Goal: Transaction & Acquisition: Subscribe to service/newsletter

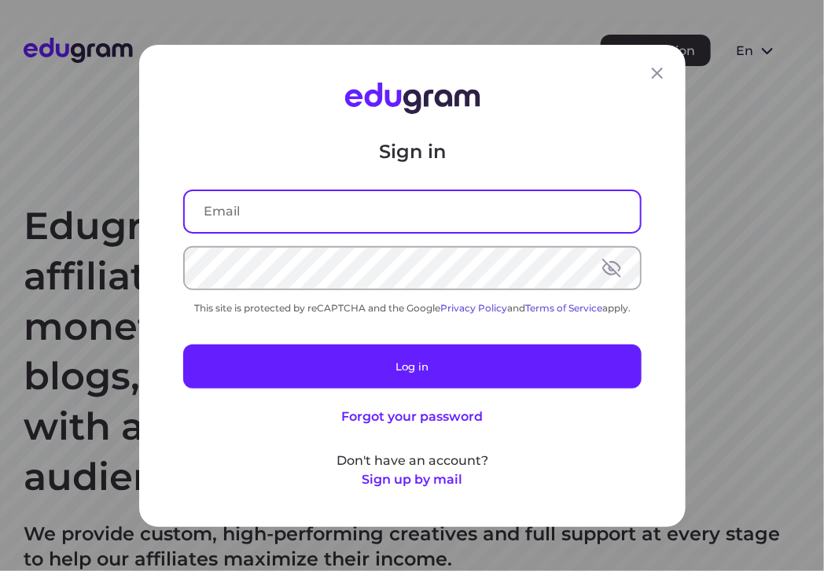
click at [408, 202] on input "text" at bounding box center [412, 210] width 455 height 41
type input "newfold"
type input "[EMAIL_ADDRESS][DOMAIN_NAME]"
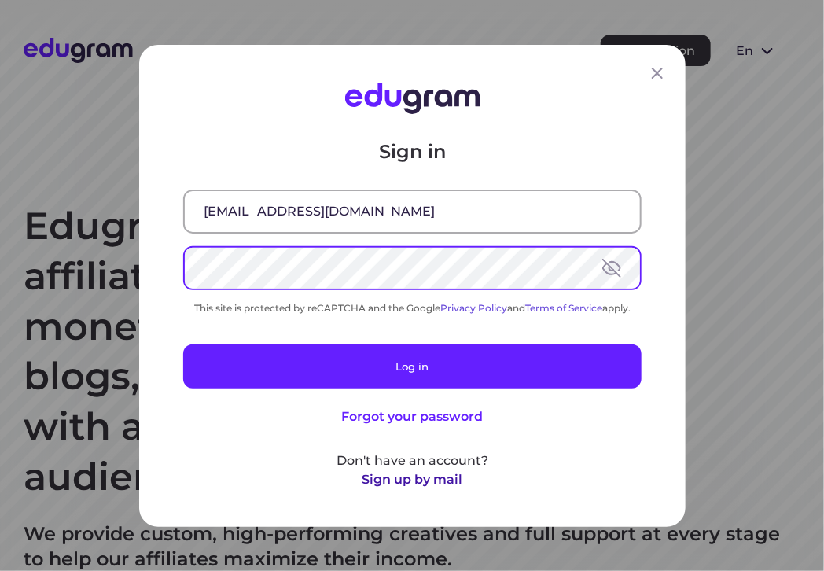
click at [419, 486] on button "Sign up by mail" at bounding box center [412, 478] width 101 height 19
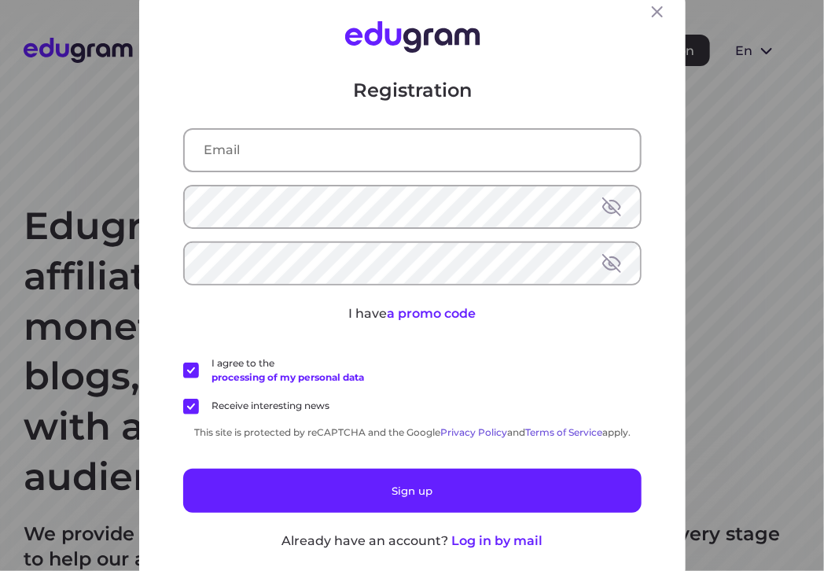
click at [329, 151] on input "text" at bounding box center [412, 149] width 455 height 41
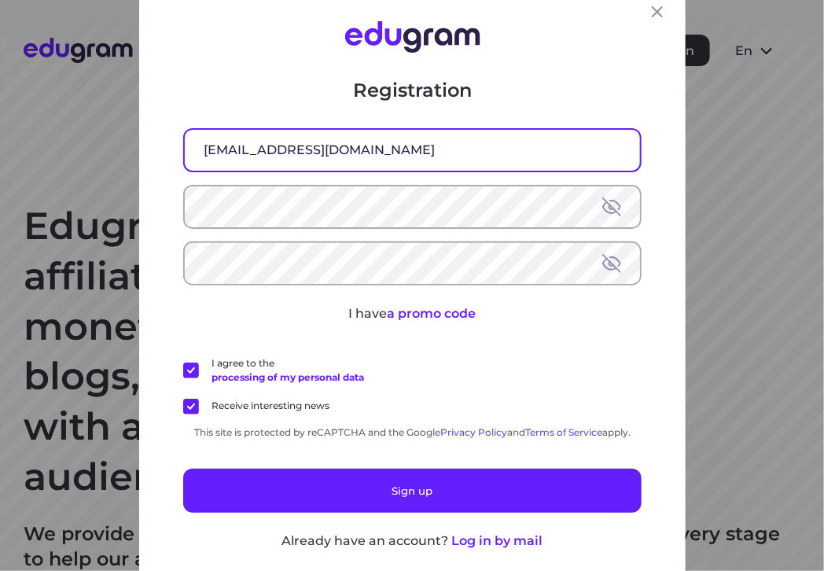
type input "[EMAIL_ADDRESS][DOMAIN_NAME]"
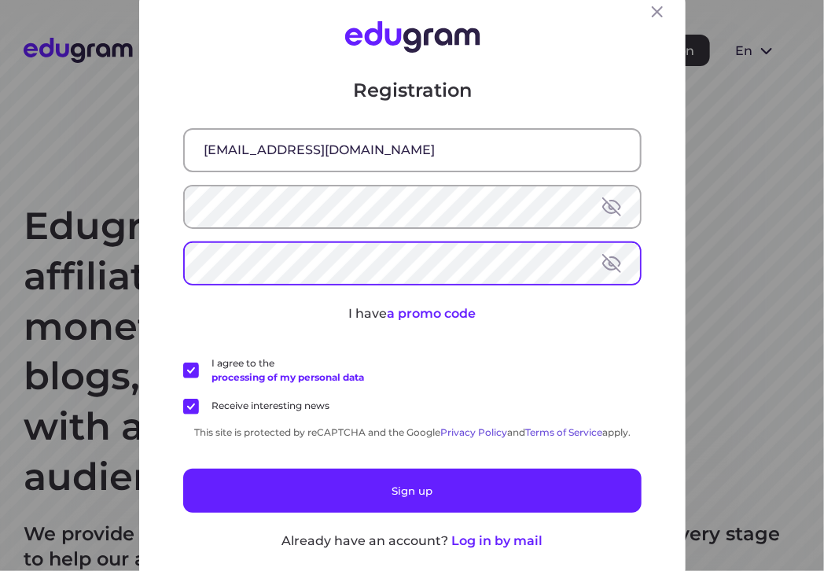
scroll to position [17, 0]
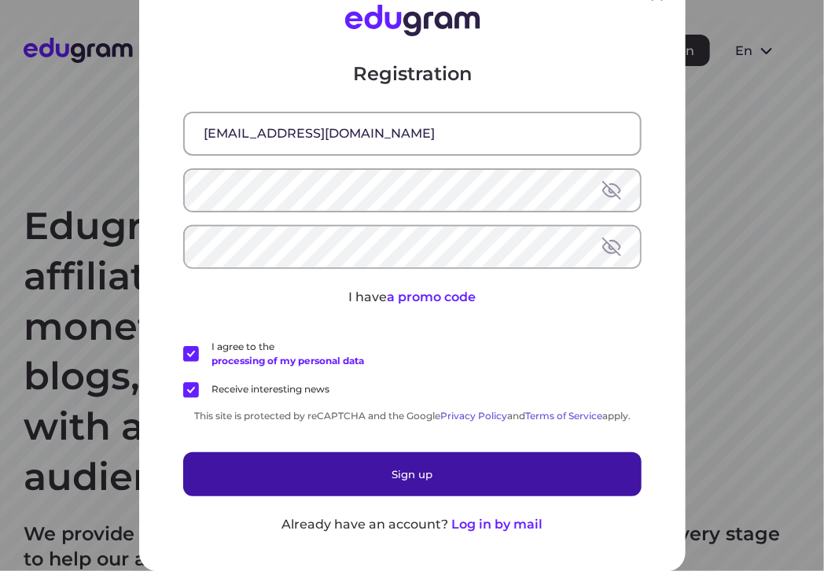
click at [473, 464] on button "Sign up" at bounding box center [412, 473] width 458 height 44
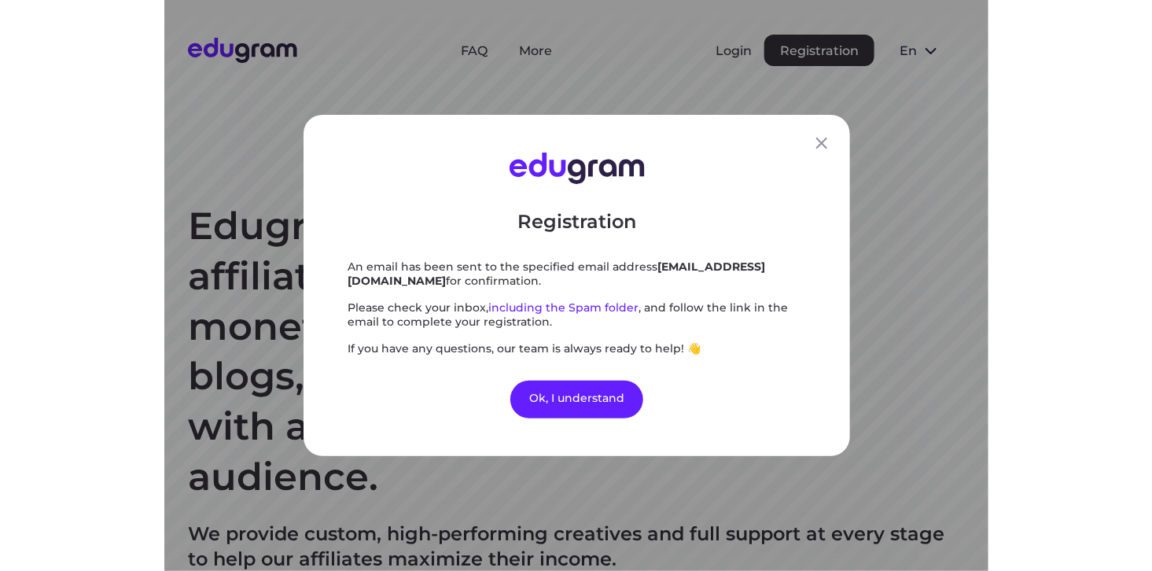
scroll to position [0, 0]
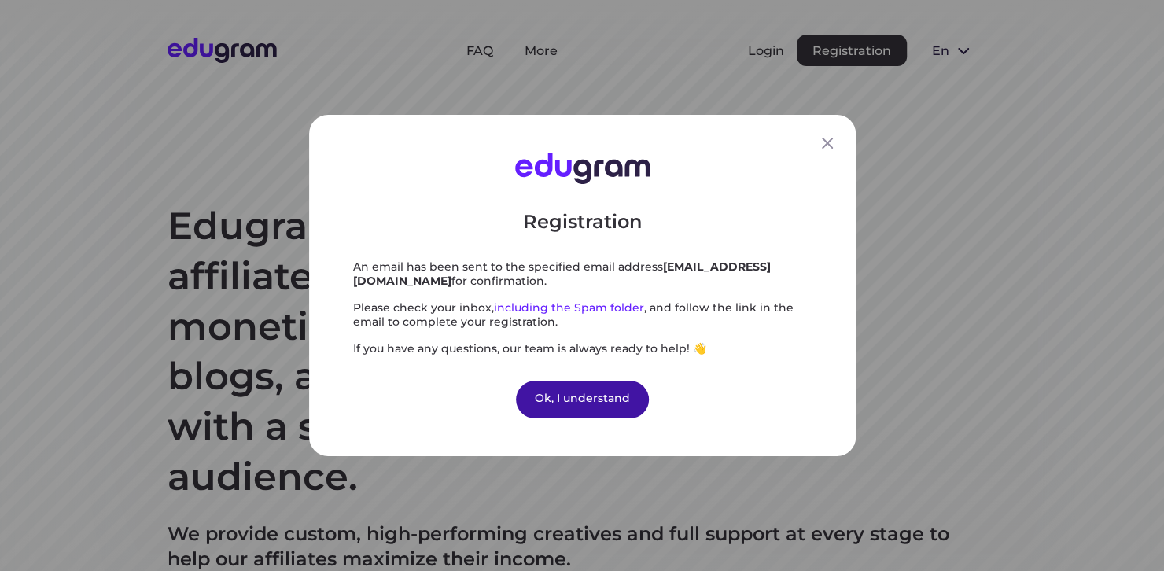
click at [583, 392] on div "Ok, I understand" at bounding box center [582, 400] width 133 height 38
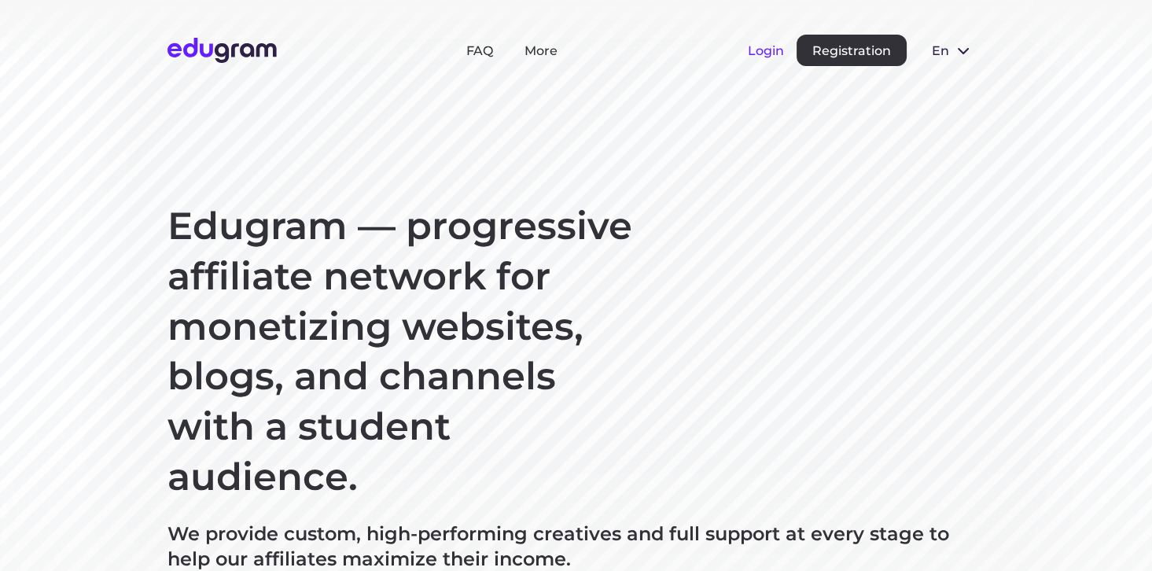
click at [769, 52] on button "Login" at bounding box center [766, 50] width 36 height 15
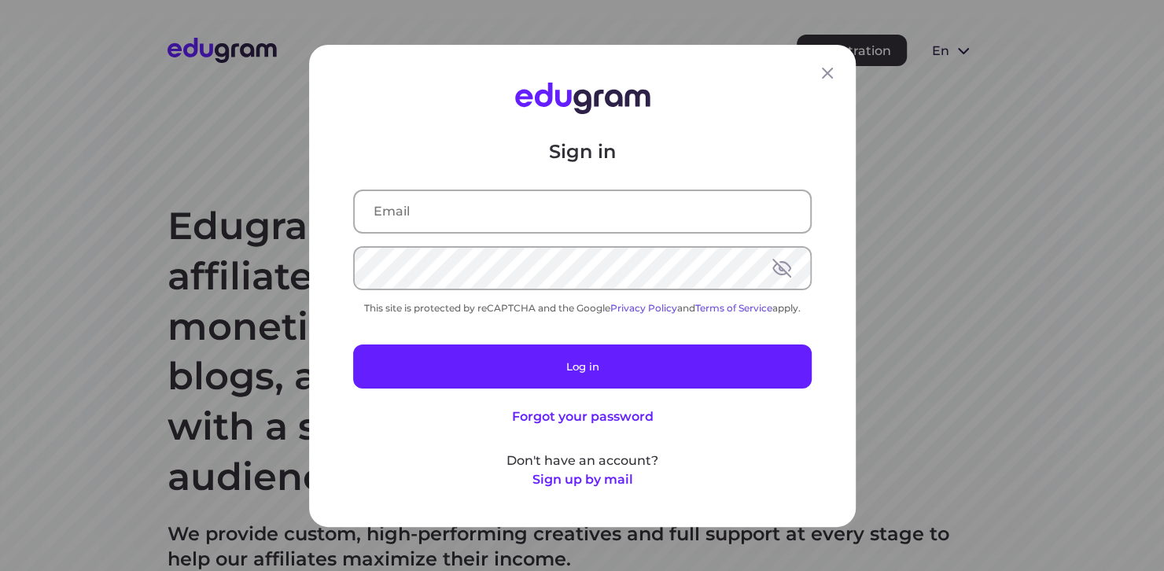
type input "newfolderxhq@gmail.com"
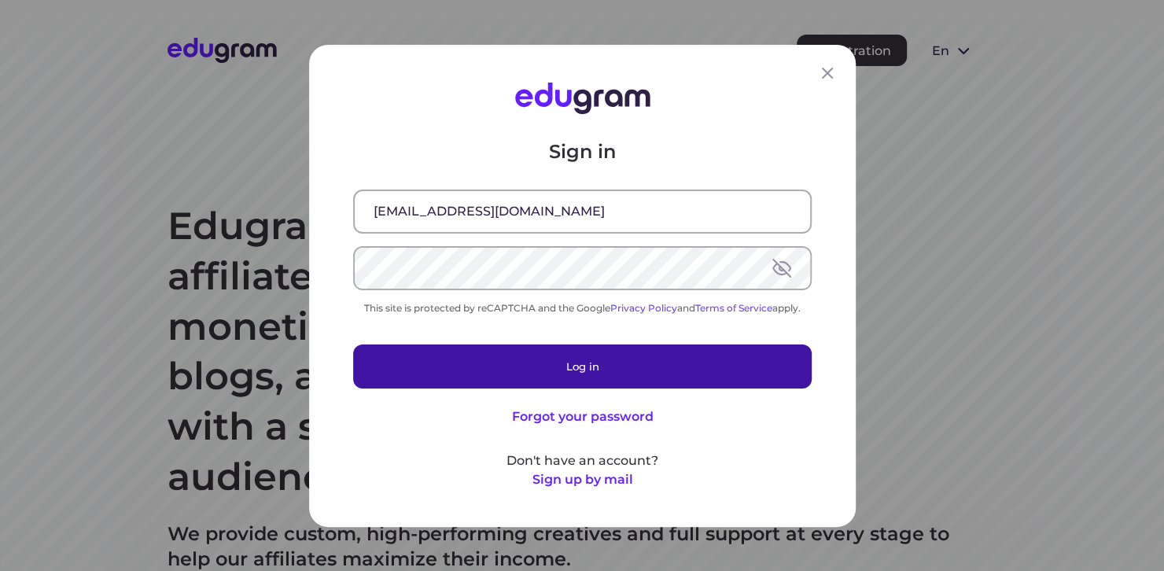
click at [576, 361] on button "Log in" at bounding box center [582, 366] width 458 height 44
type input "newfolderxhq@gmail.com"
click at [616, 365] on button "Log in" at bounding box center [582, 366] width 458 height 44
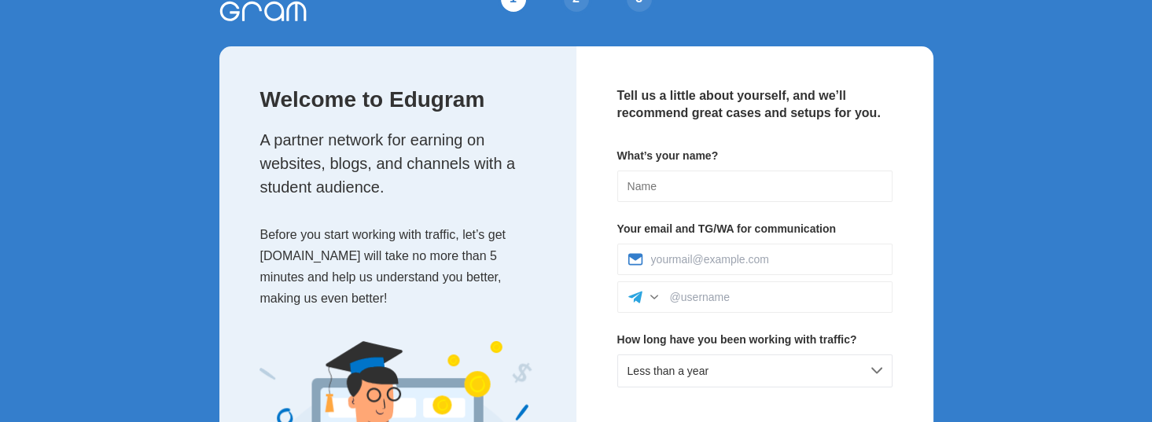
scroll to position [39, 0]
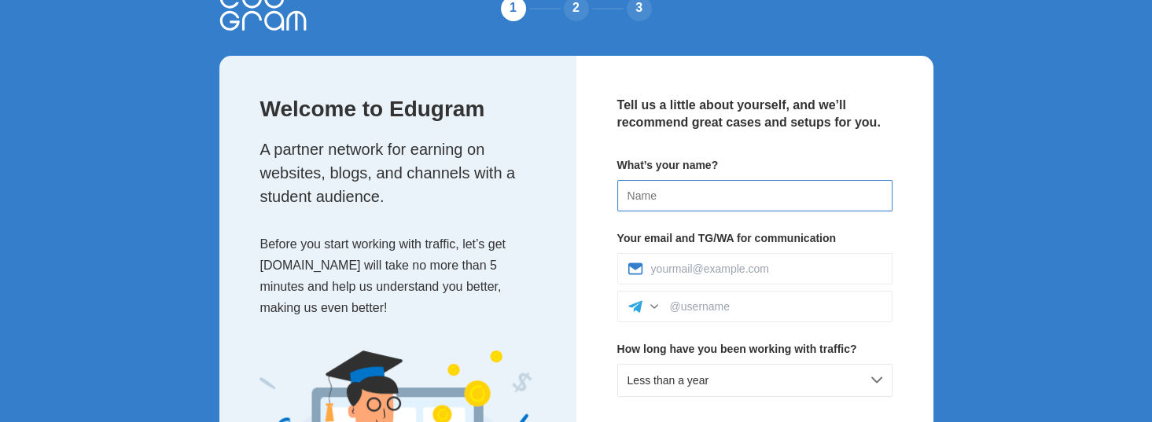
click at [736, 188] on input at bounding box center [754, 195] width 275 height 31
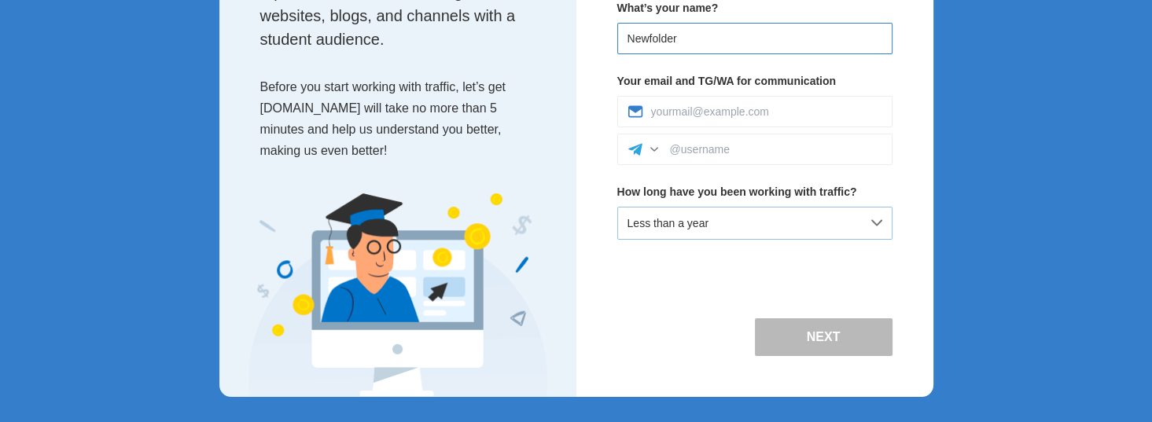
type input "Newfolder"
click at [774, 218] on div "Less than a year" at bounding box center [754, 223] width 275 height 33
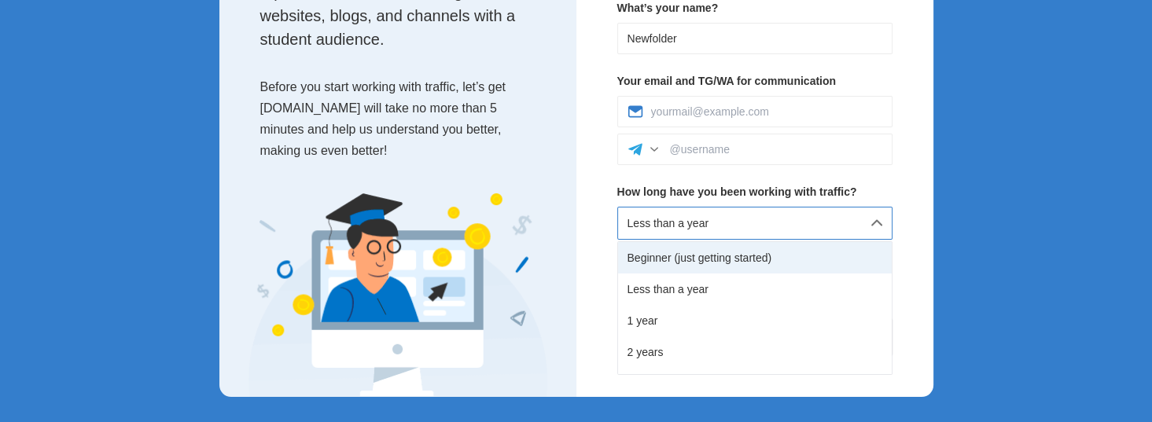
click at [704, 259] on div "Beginner (just getting started)" at bounding box center [755, 257] width 274 height 31
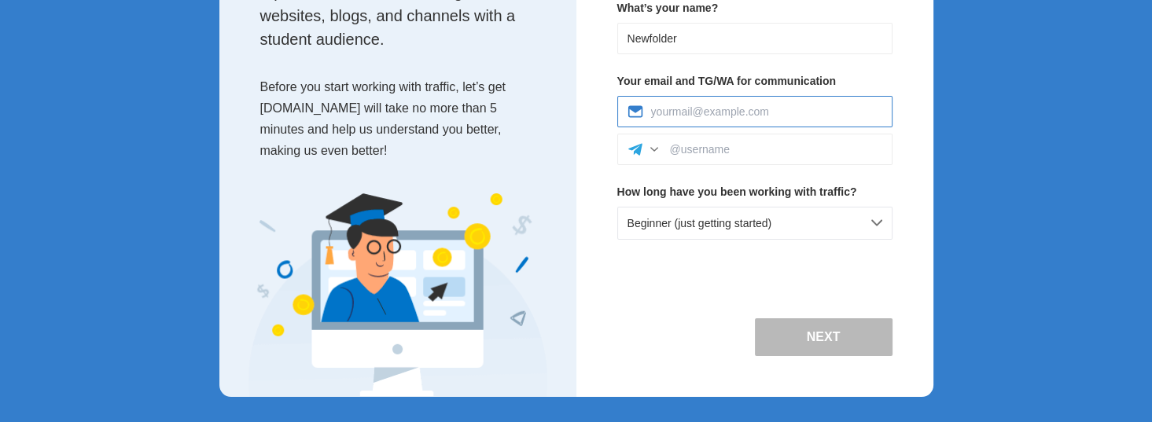
click at [721, 108] on input at bounding box center [766, 111] width 231 height 13
type input "newfolderxhq@gmail.com"
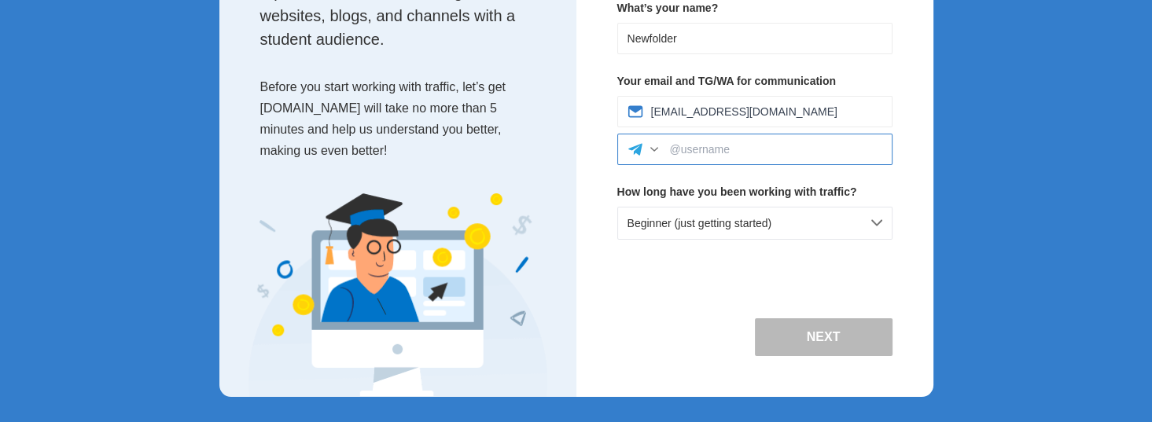
click at [770, 150] on input at bounding box center [776, 149] width 212 height 13
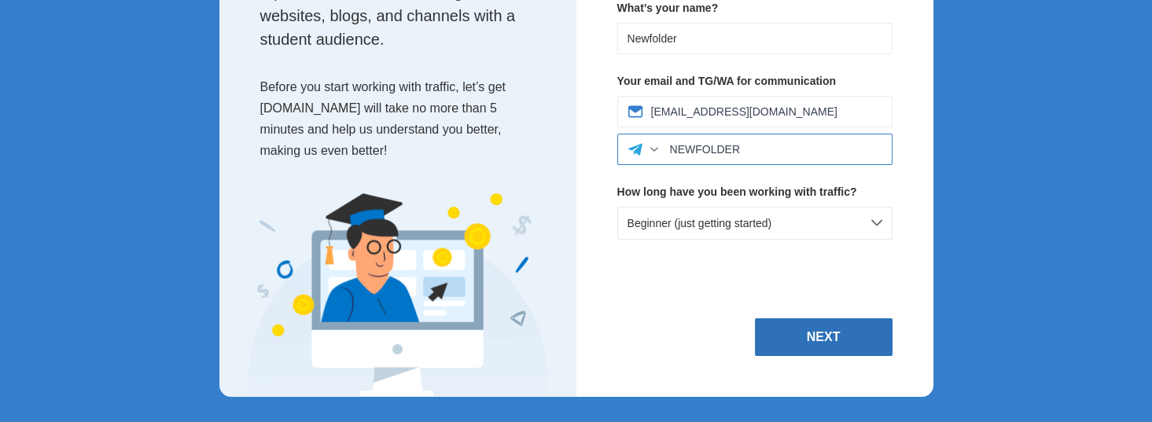
type input "NEWFOLDER"
click at [806, 336] on button "Next" at bounding box center [824, 337] width 138 height 38
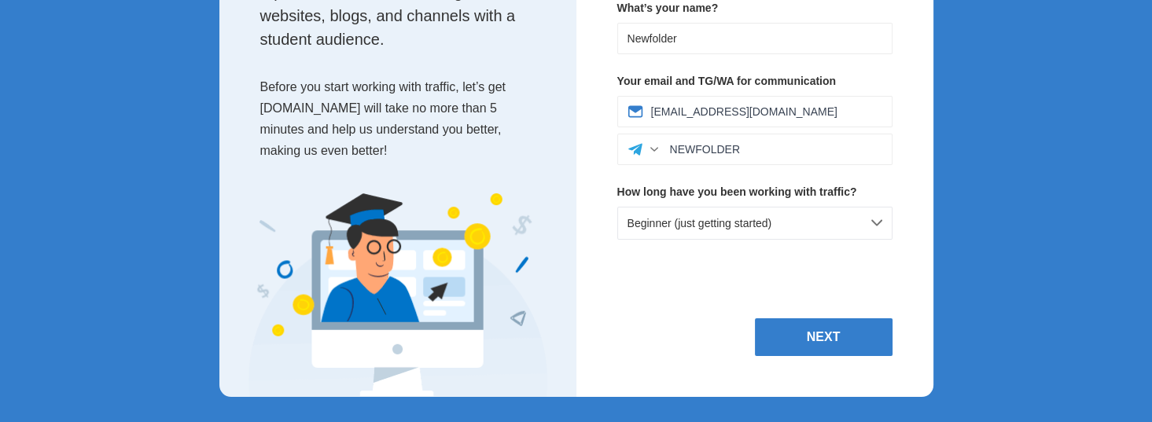
scroll to position [12, 0]
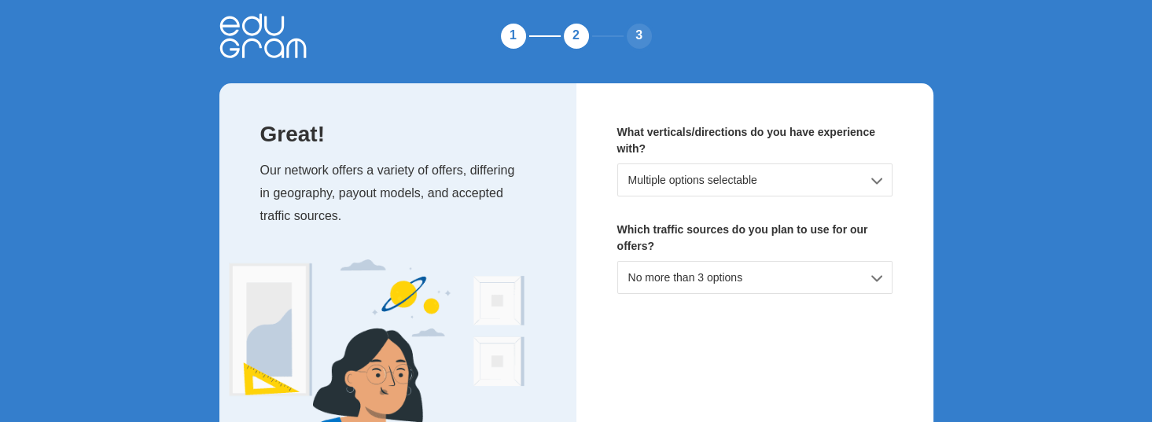
click at [759, 182] on div "Multiple options selectable" at bounding box center [754, 180] width 275 height 33
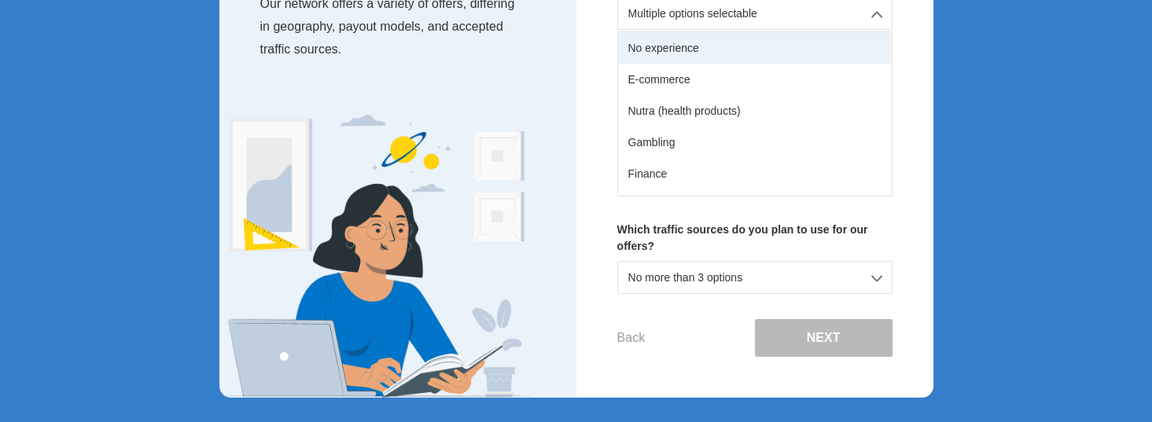
click at [674, 39] on div "No experience" at bounding box center [755, 47] width 274 height 31
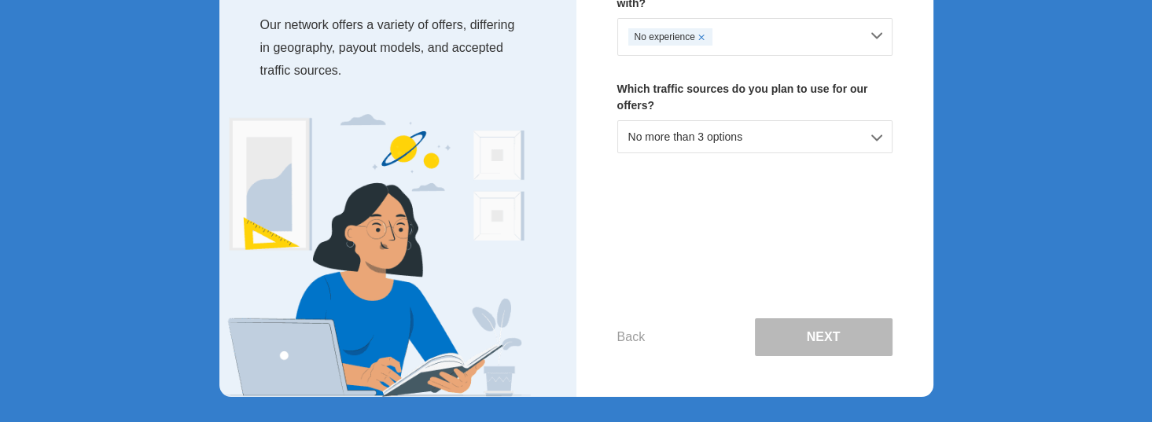
click at [752, 128] on div "No more than 3 options" at bounding box center [754, 136] width 275 height 33
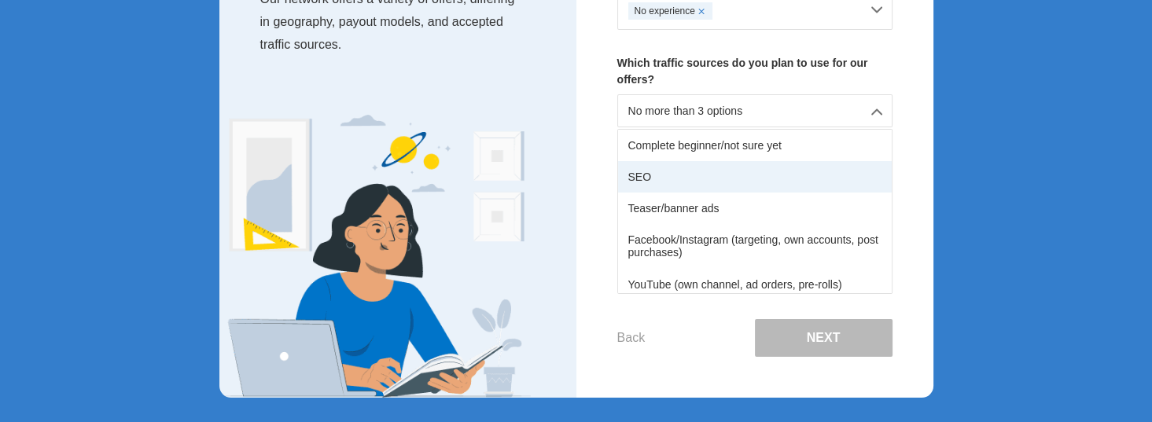
click at [704, 173] on div "SEO" at bounding box center [755, 176] width 274 height 31
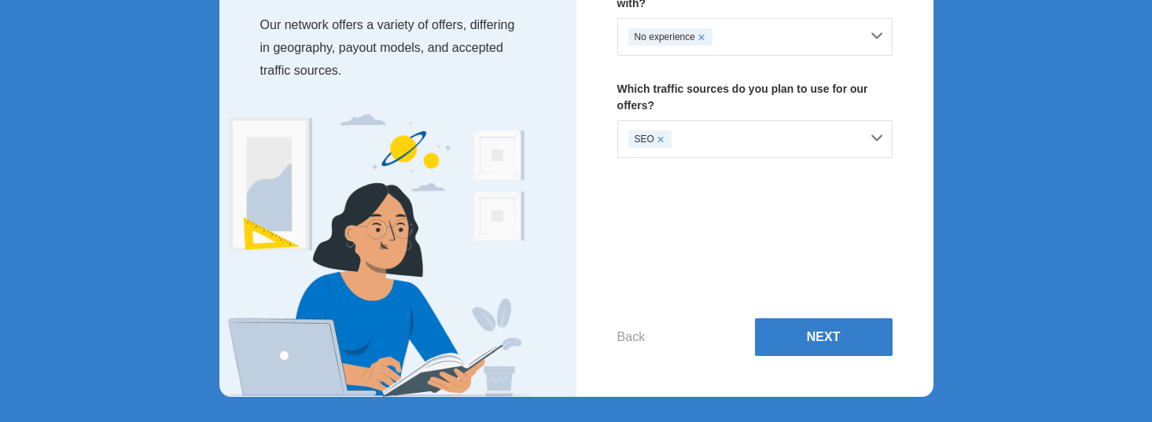
scroll to position [157, 0]
click at [829, 332] on button "Next" at bounding box center [824, 337] width 138 height 38
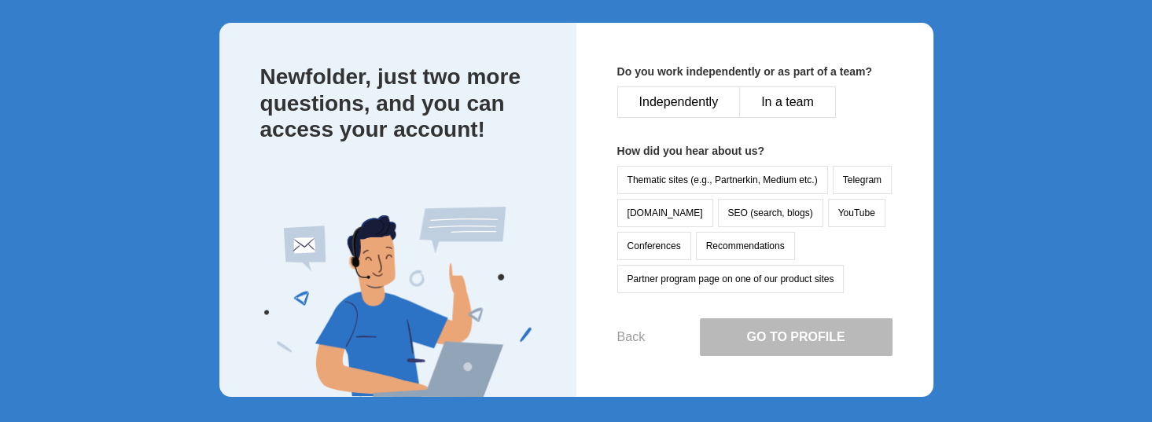
scroll to position [70, 0]
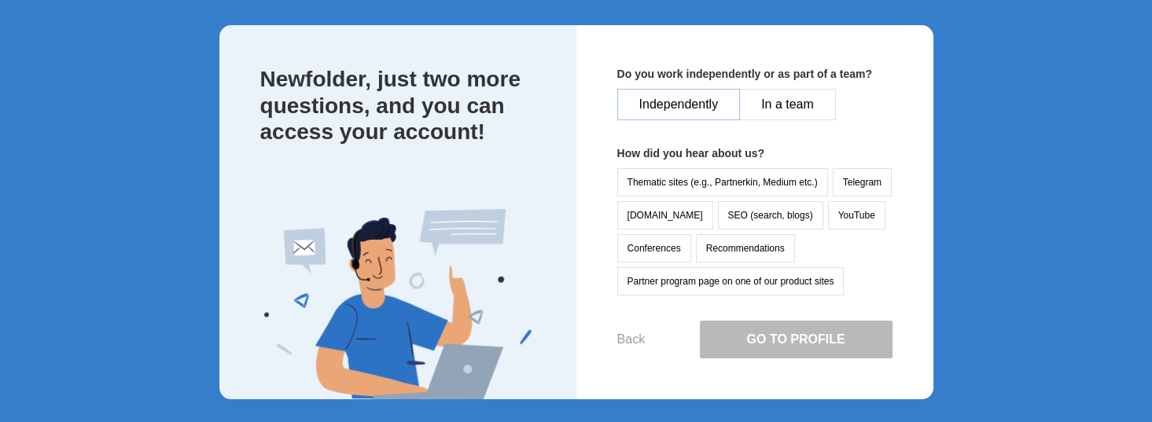
click at [701, 100] on button "Independently" at bounding box center [678, 104] width 123 height 31
click at [760, 249] on button "Recommendations" at bounding box center [745, 248] width 99 height 28
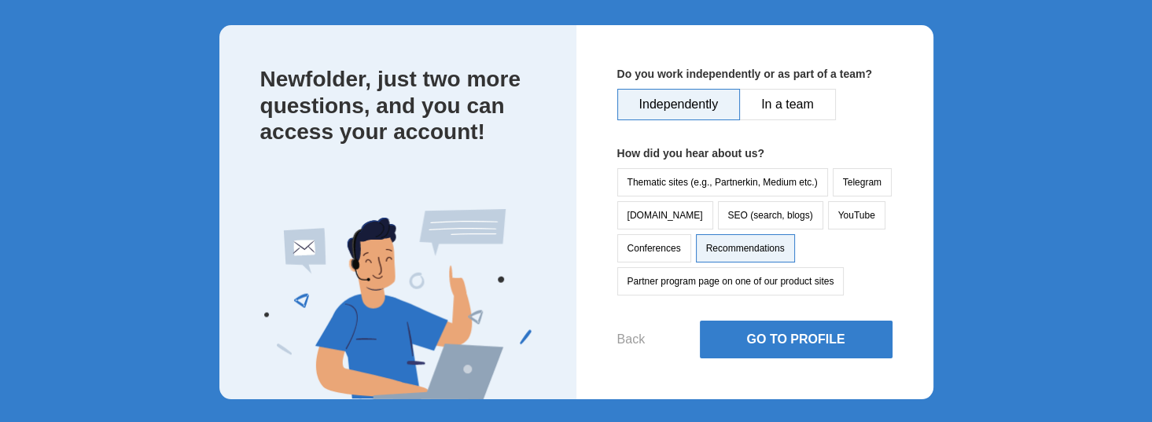
click at [794, 359] on div "Do you work independently or as part of a team? Independently In a team How did…" at bounding box center [754, 212] width 357 height 374
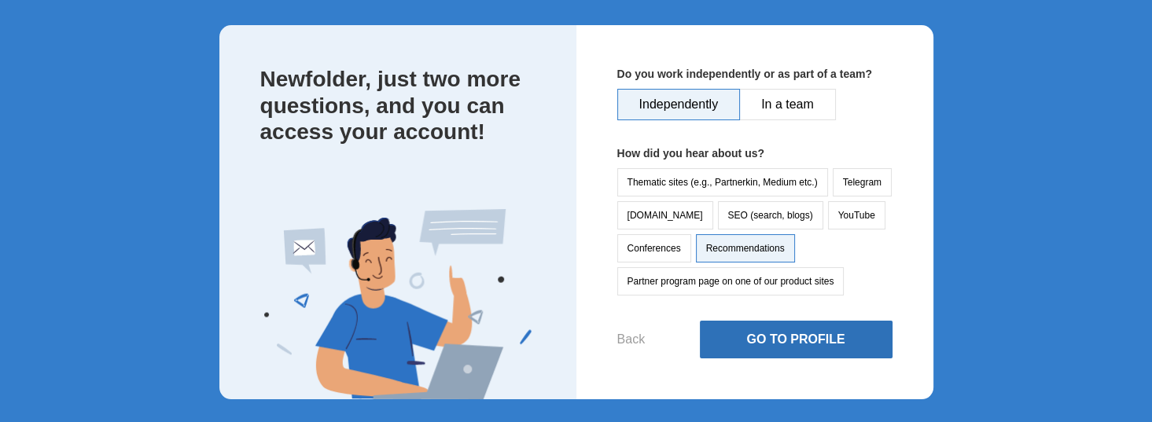
click at [794, 344] on button "Go to Profile" at bounding box center [796, 340] width 193 height 38
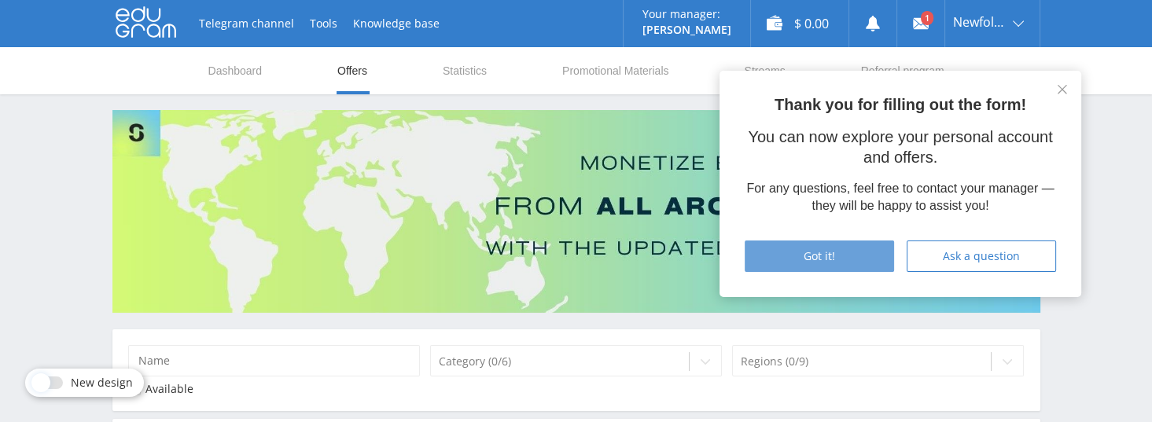
click at [854, 259] on div "Got it!" at bounding box center [819, 256] width 110 height 13
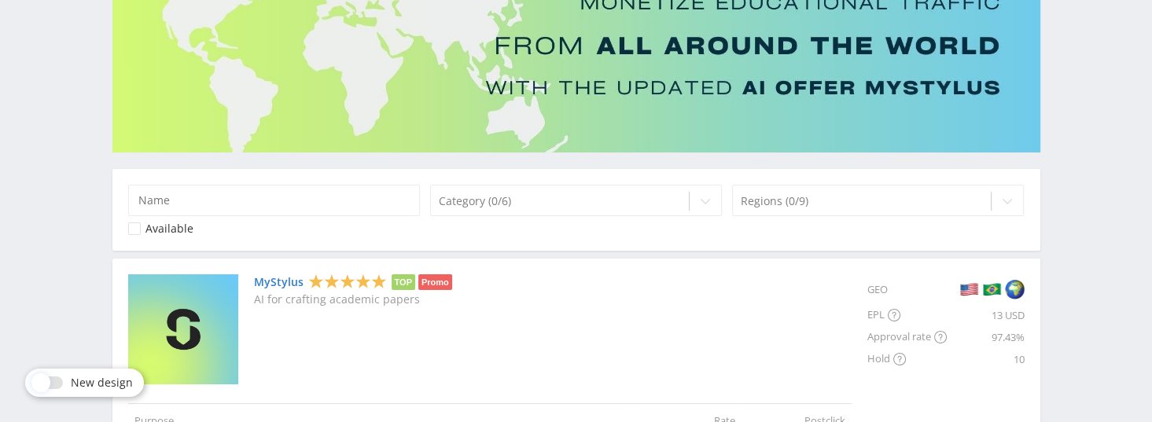
scroll to position [262, 0]
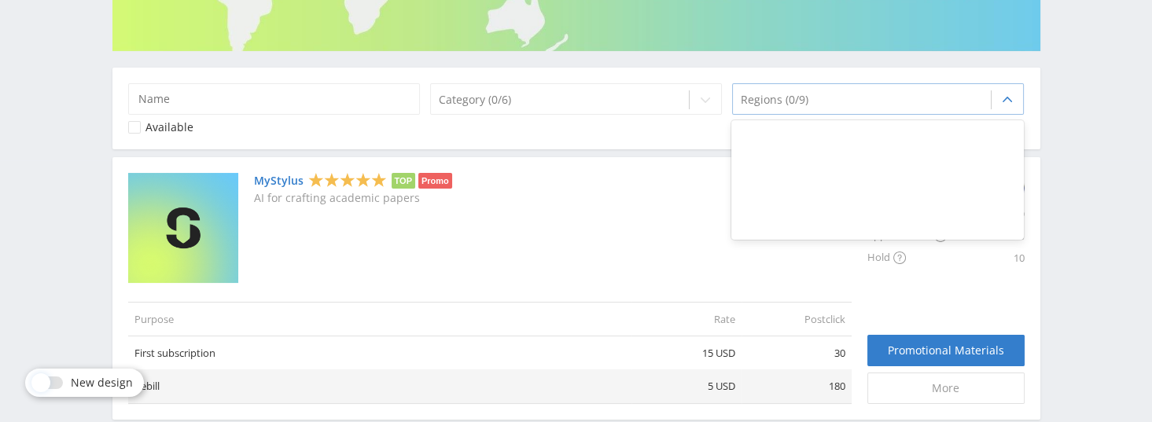
click at [809, 102] on div at bounding box center [862, 100] width 243 height 16
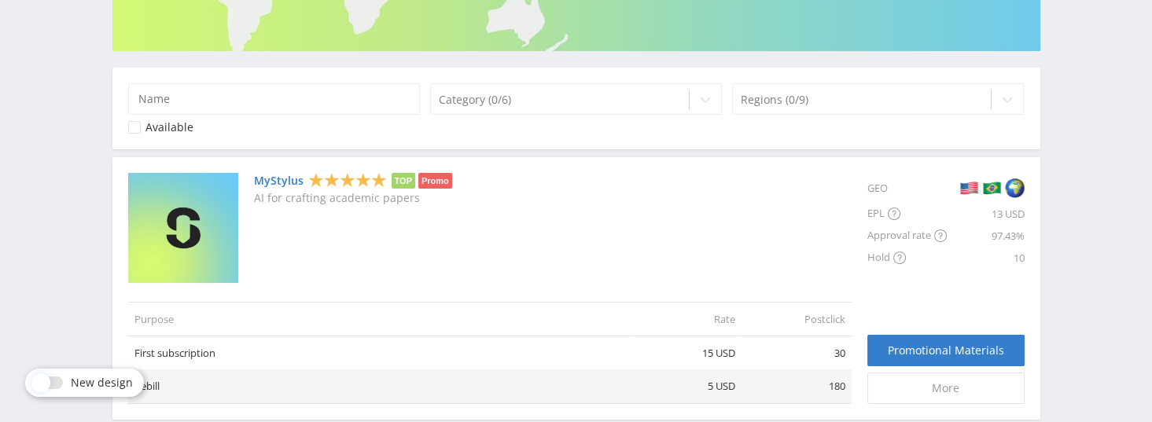
click at [624, 189] on div "MyStylus TOP Promo AI for crafting academic papers" at bounding box center [489, 228] width 723 height 110
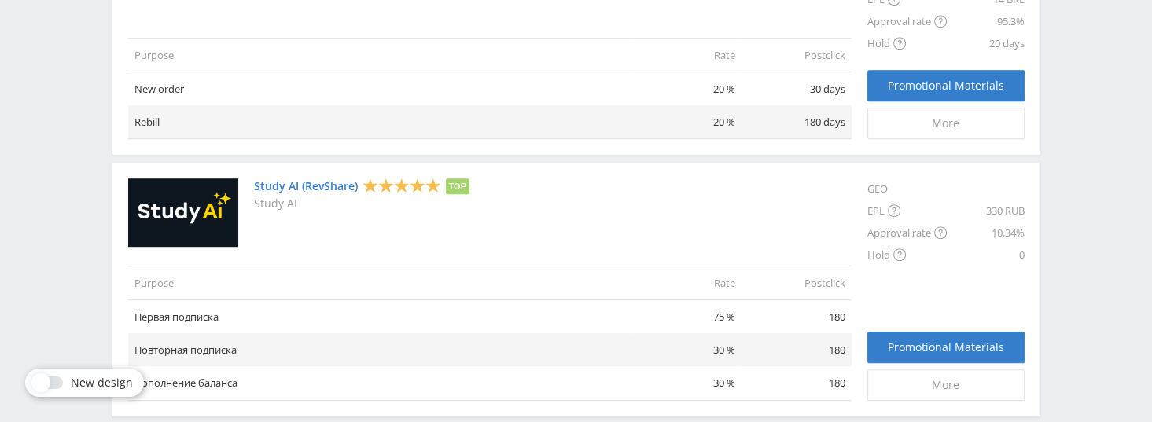
scroll to position [1278, 0]
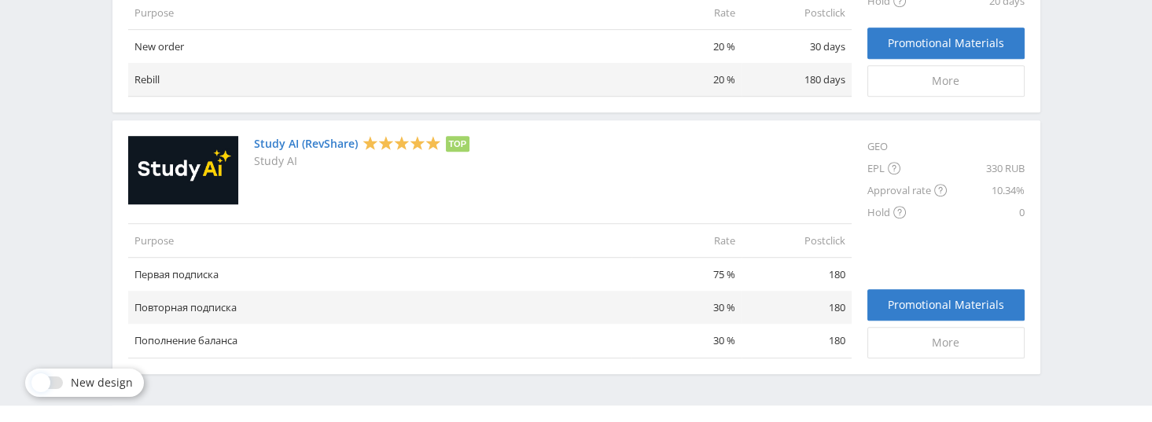
click at [175, 143] on img at bounding box center [183, 170] width 110 height 68
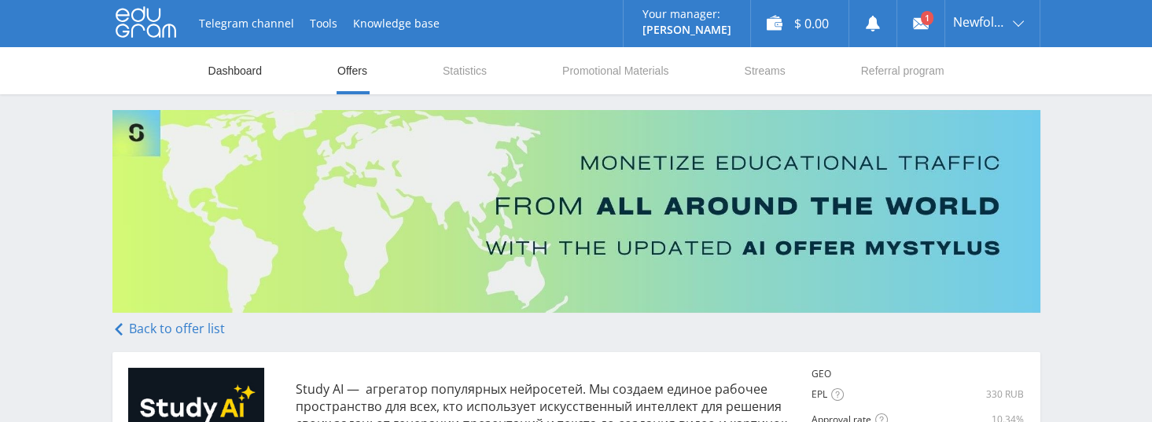
click at [252, 75] on link "Dashboard" at bounding box center [235, 70] width 57 height 47
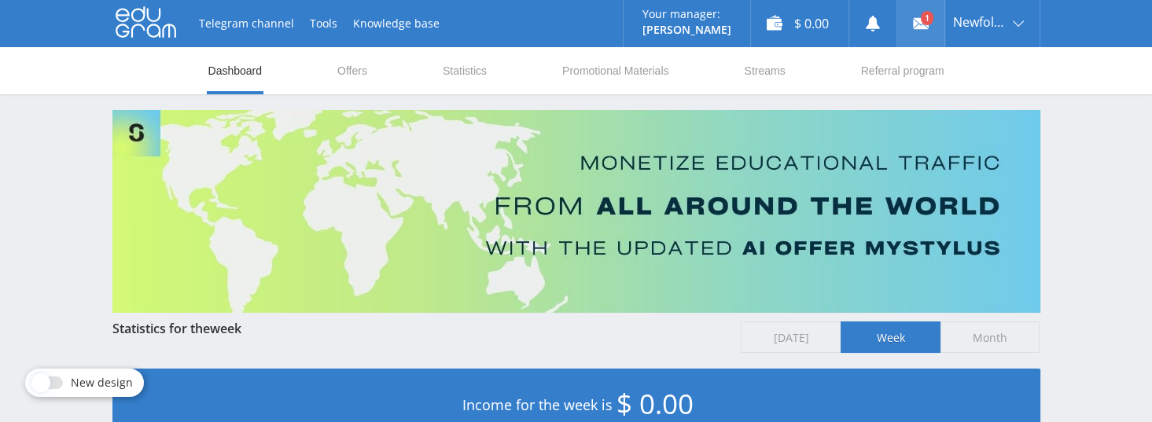
click at [915, 23] on use at bounding box center [921, 23] width 16 height 11
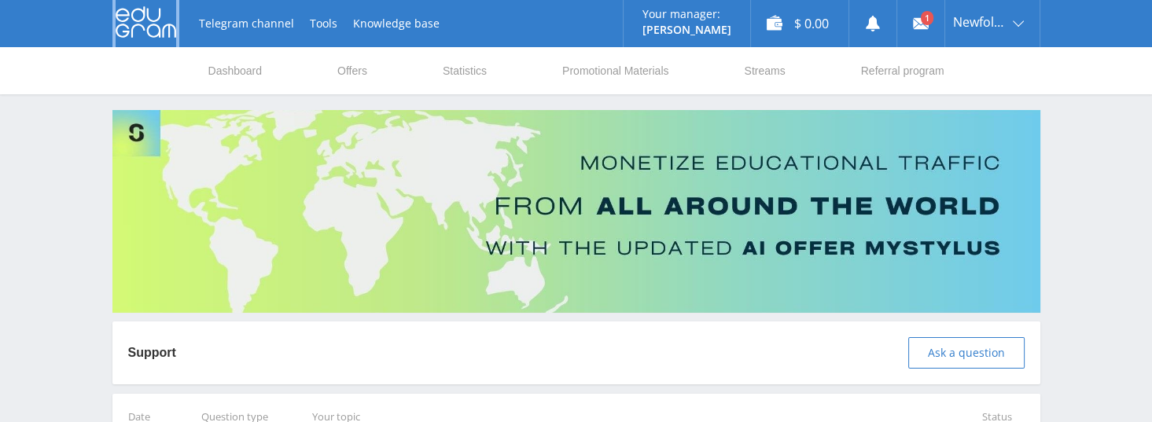
drag, startPoint x: 112, startPoint y: 12, endPoint x: 186, endPoint y: 35, distance: 78.3
click at [186, 35] on div "Telegram channel Tools Knowledge base Your manager: [PERSON_NAME] Alex Online @…" at bounding box center [576, 23] width 928 height 47
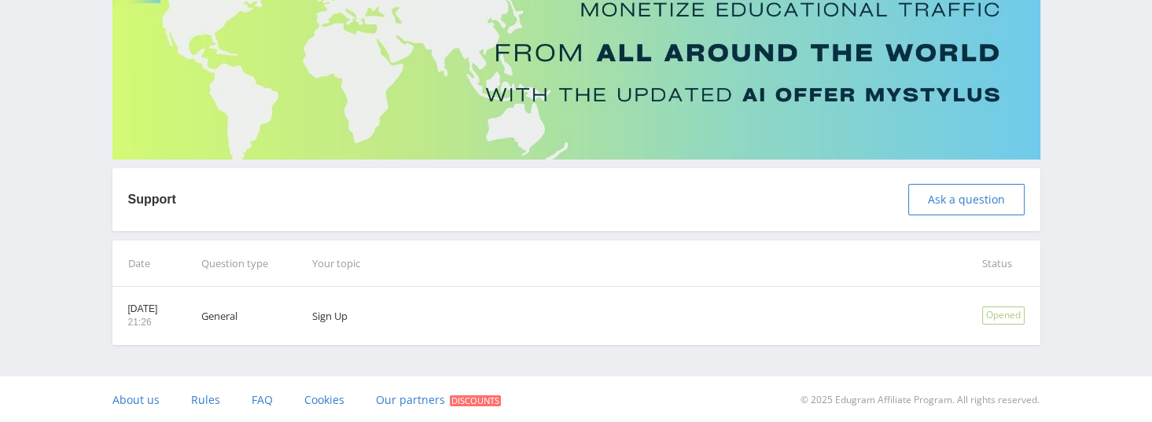
scroll to position [154, 0]
